Goal: Information Seeking & Learning: Learn about a topic

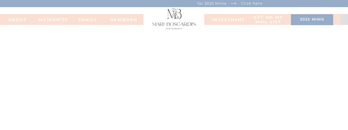
click at [47, 19] on nav "MATERNITY" at bounding box center [50, 20] width 22 height 4
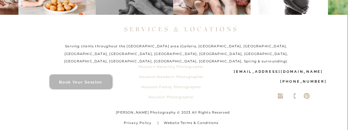
scroll to position [4123, 0]
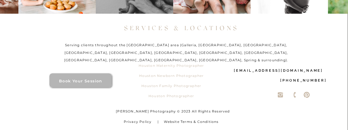
click at [166, 66] on p "Houston Maternity Photographer" at bounding box center [171, 67] width 71 height 10
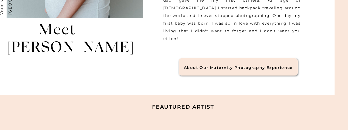
scroll to position [444, 0]
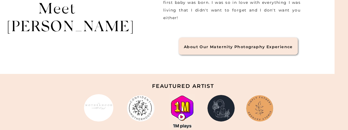
click at [193, 50] on div at bounding box center [237, 46] width 119 height 17
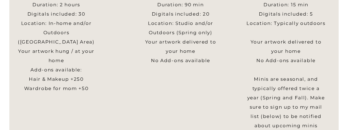
scroll to position [259, 0]
